Goal: Task Accomplishment & Management: Use online tool/utility

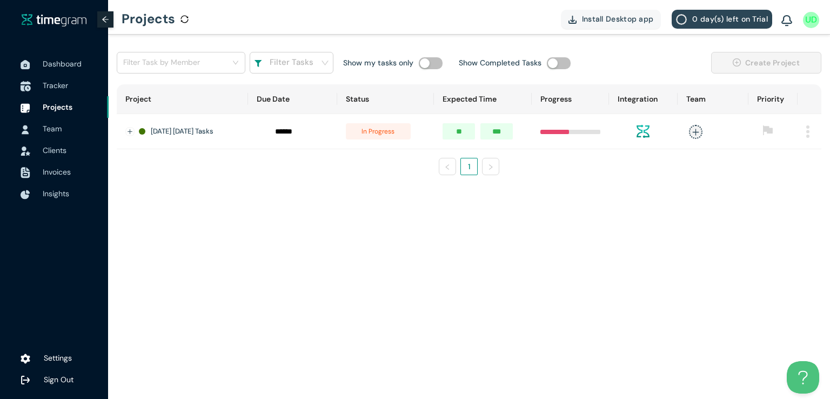
click at [45, 83] on span "Tracker" at bounding box center [55, 86] width 25 height 10
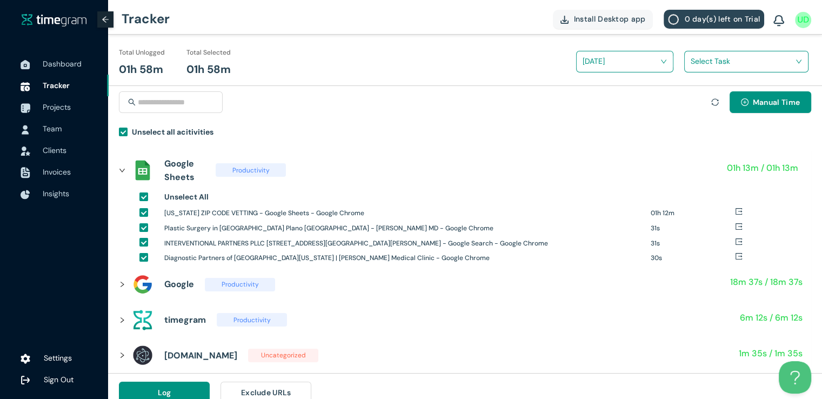
click at [721, 55] on input "search" at bounding box center [743, 61] width 104 height 16
click at [693, 98] on div "[US_STATE] Zipcodes" at bounding box center [746, 100] width 123 height 17
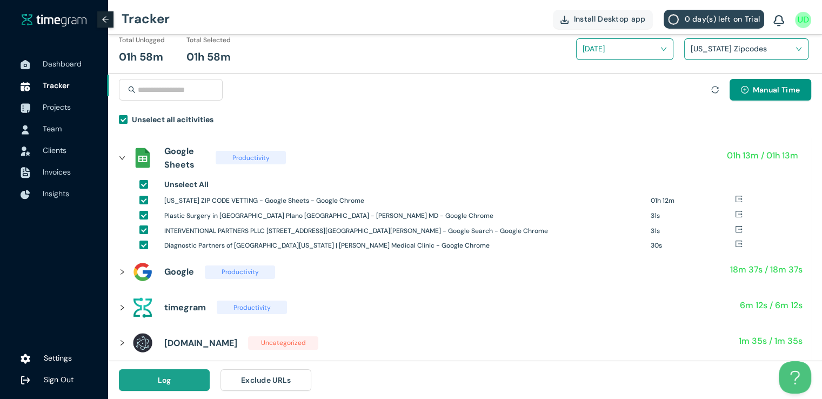
click at [171, 382] on button "Log" at bounding box center [164, 380] width 91 height 22
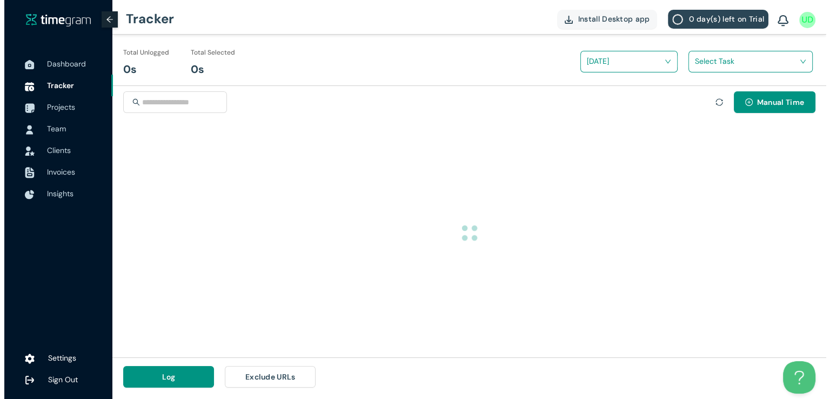
scroll to position [0, 0]
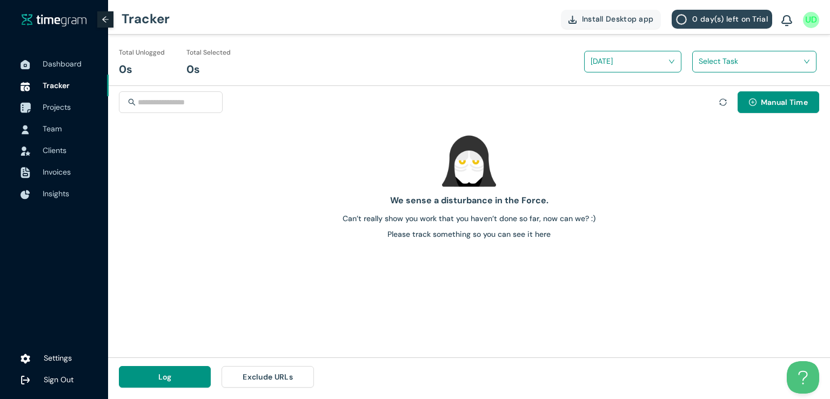
click at [48, 104] on span "Projects" at bounding box center [57, 107] width 28 height 10
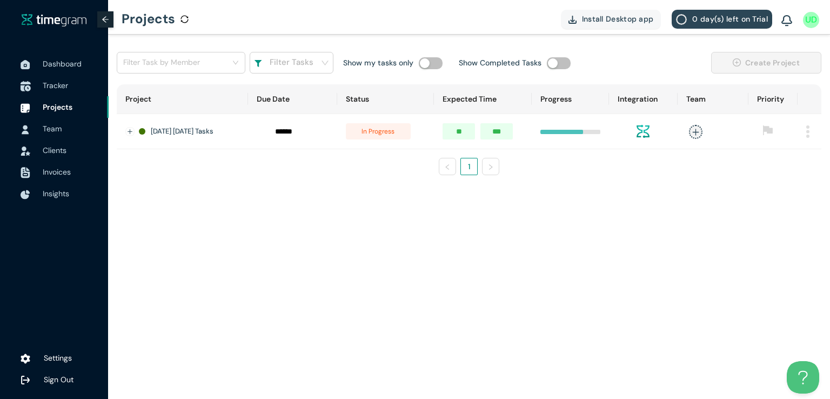
click at [55, 90] on span "Tracker" at bounding box center [55, 86] width 25 height 10
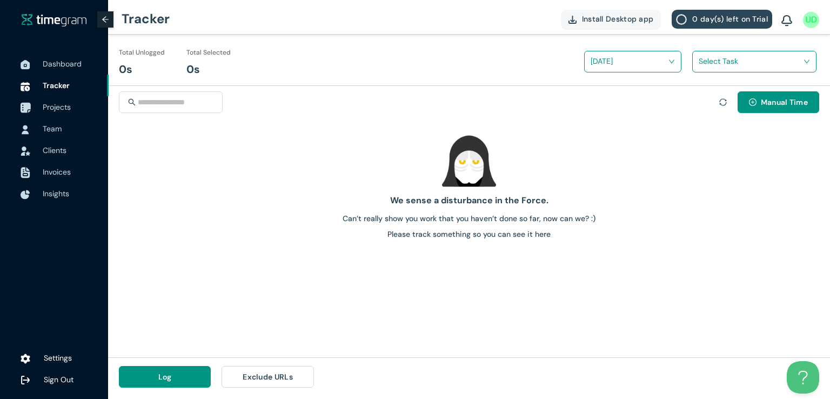
click at [52, 107] on span "Projects" at bounding box center [57, 107] width 28 height 10
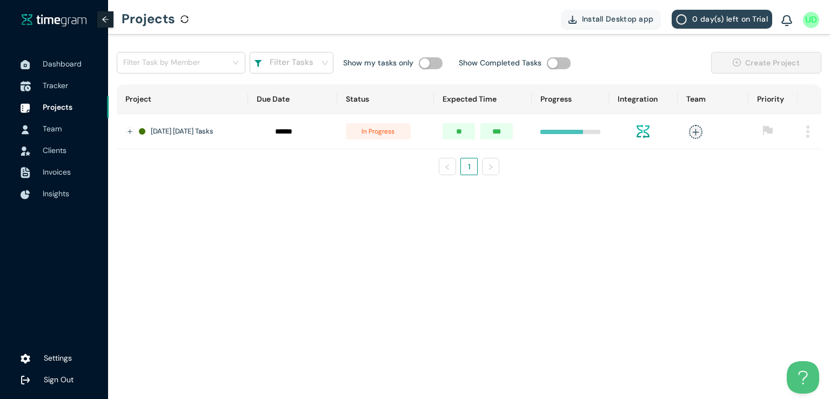
click at [58, 85] on span "Tracker" at bounding box center [55, 86] width 25 height 10
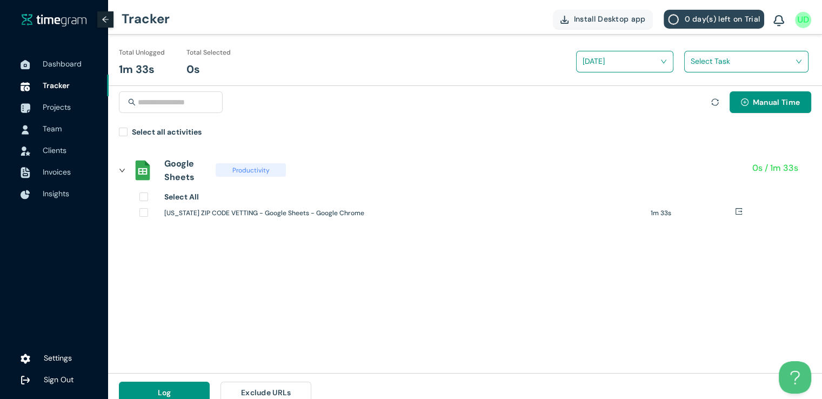
click at [745, 114] on div "Manual Time" at bounding box center [762, 108] width 100 height 35
click at [753, 104] on span "Manual Time" at bounding box center [776, 102] width 47 height 12
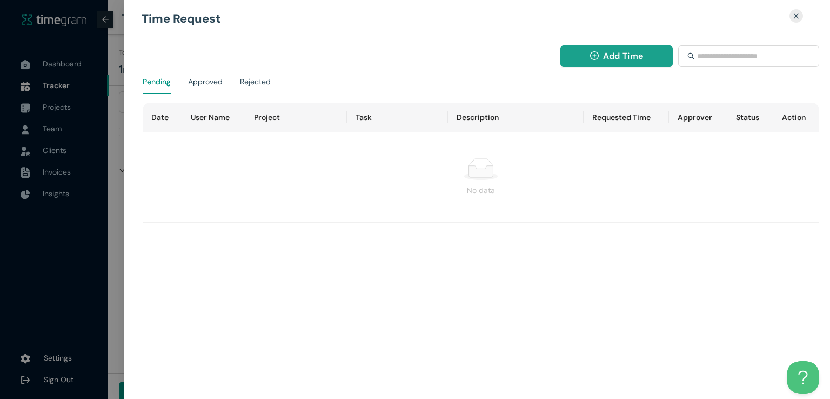
click at [585, 52] on button "Add Time" at bounding box center [617, 56] width 113 height 22
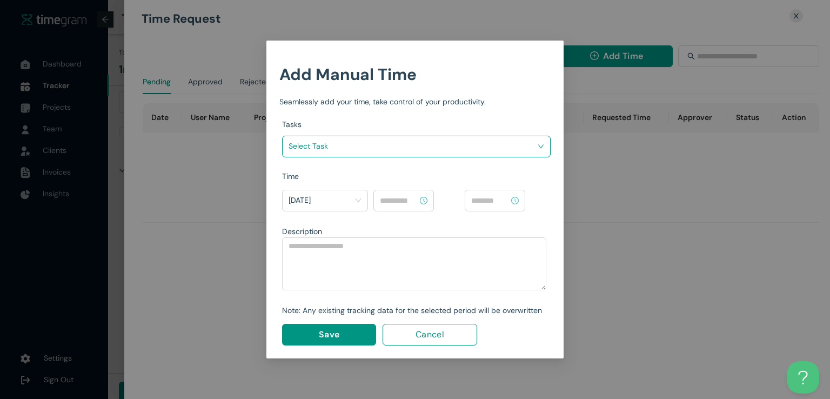
click at [441, 141] on input "search" at bounding box center [413, 146] width 248 height 16
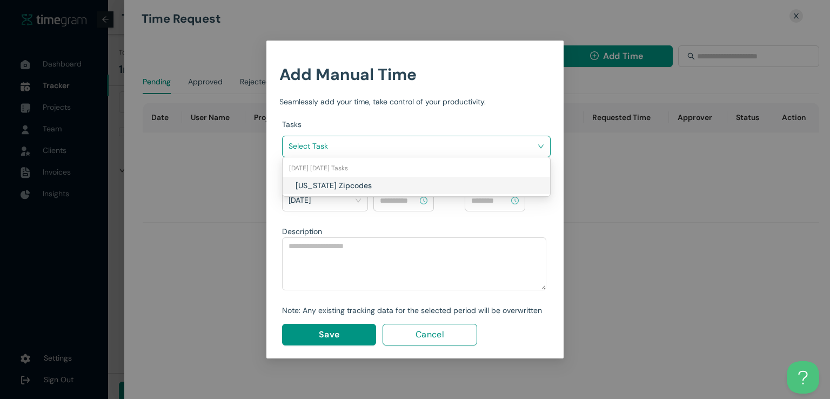
click at [397, 189] on h1 "[US_STATE] Zipcodes" at bounding box center [359, 186] width 127 height 12
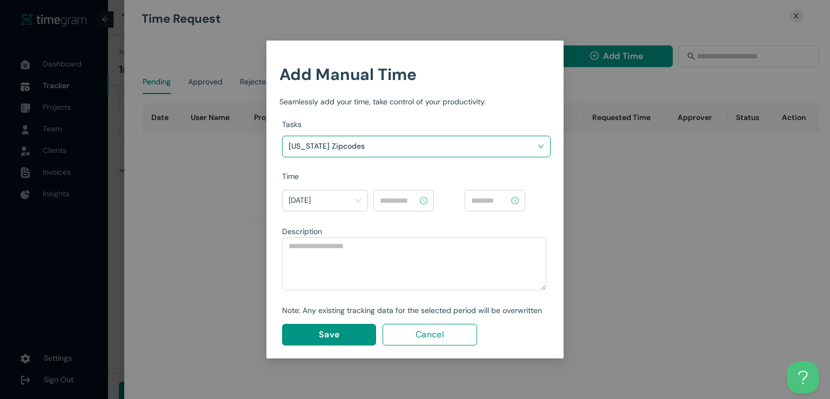
click at [408, 200] on input at bounding box center [399, 201] width 38 height 12
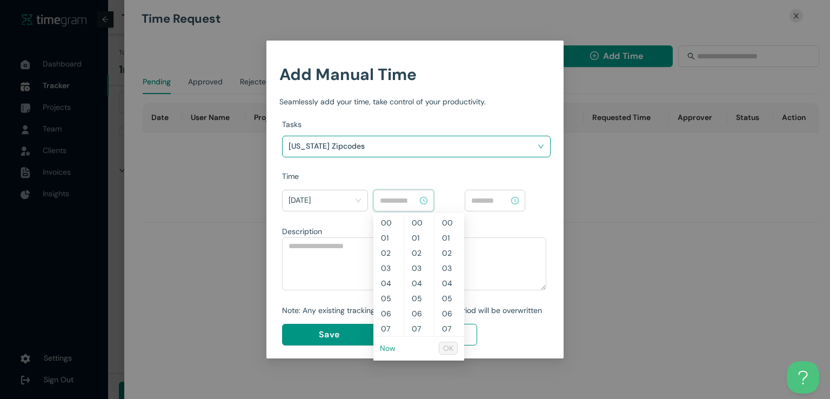
click at [387, 347] on link "Now" at bounding box center [388, 348] width 16 height 10
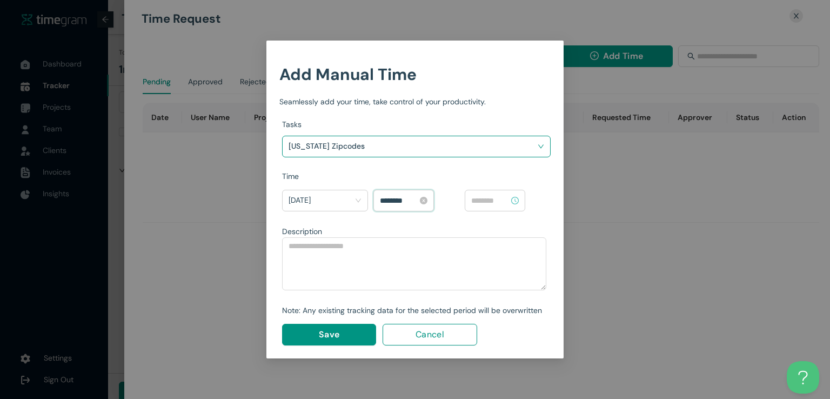
click at [387, 200] on input "********" at bounding box center [399, 201] width 38 height 12
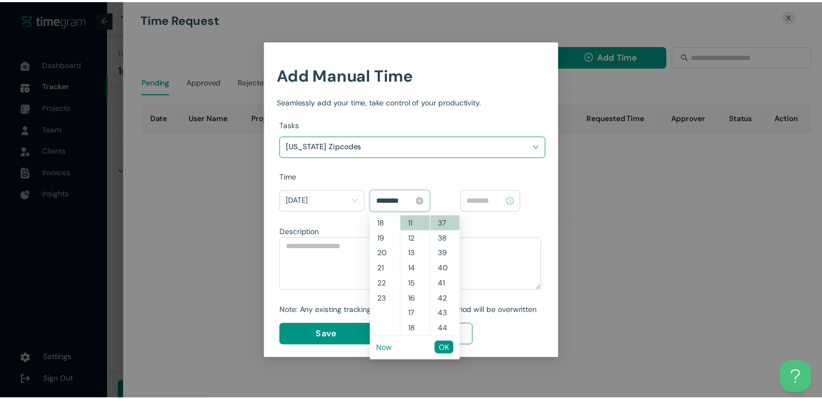
scroll to position [257, 0]
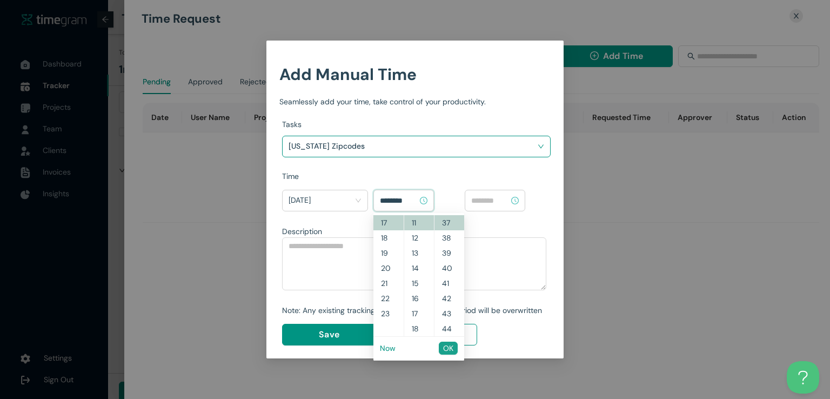
click at [448, 350] on span "OK" at bounding box center [448, 348] width 10 height 12
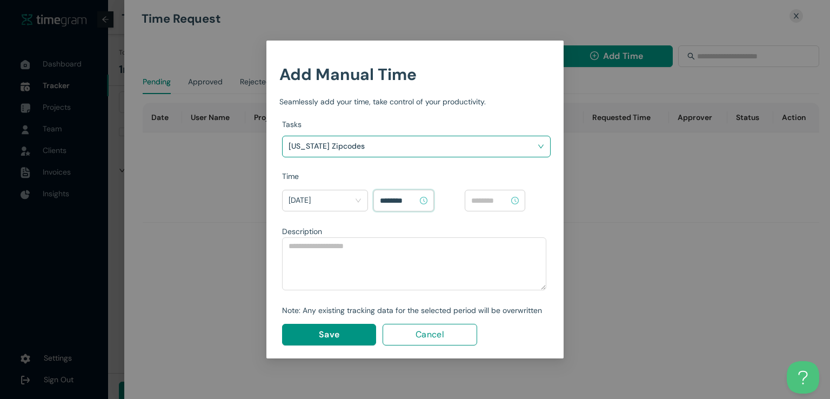
type input "********"
click at [492, 198] on input at bounding box center [490, 201] width 38 height 12
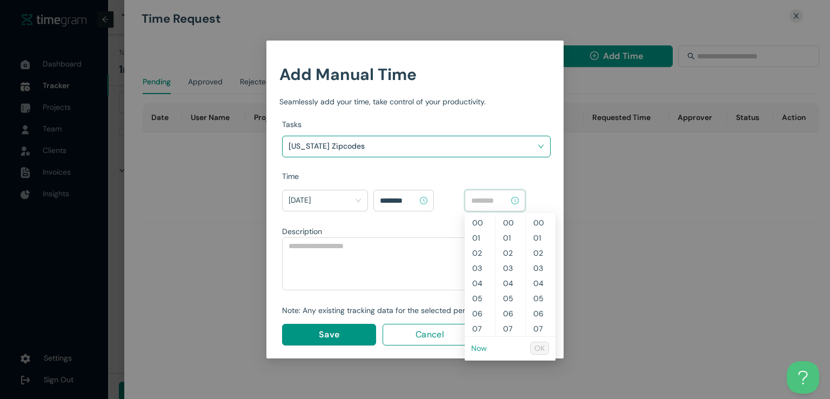
click at [476, 348] on link "Now" at bounding box center [479, 348] width 16 height 10
type input "********"
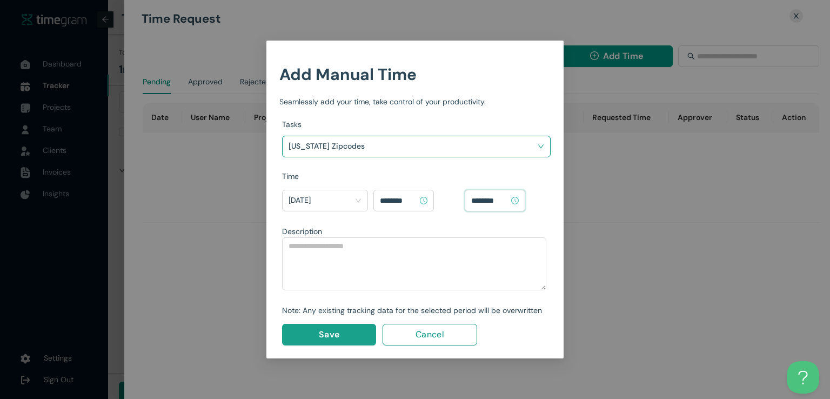
click at [334, 335] on span "Save" at bounding box center [329, 335] width 21 height 14
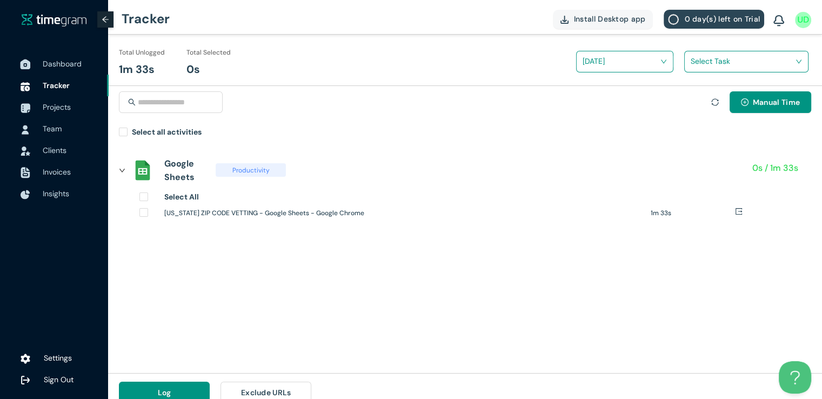
click at [57, 63] on span "Dashboard" at bounding box center [62, 64] width 39 height 10
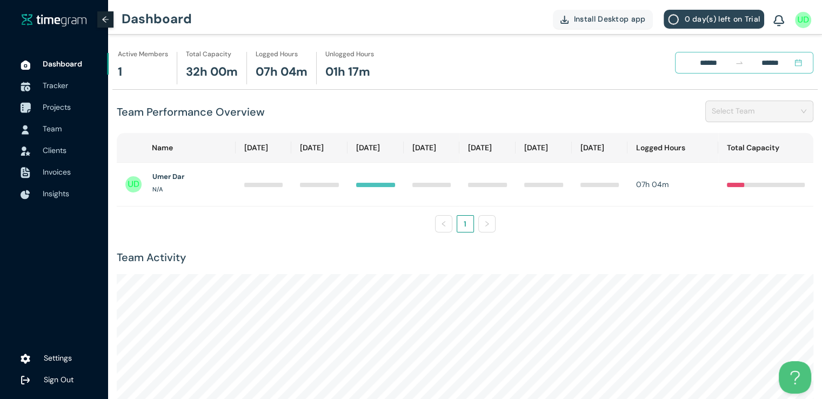
click at [61, 103] on span "Projects" at bounding box center [57, 107] width 28 height 10
